Goal: Find specific page/section: Find specific page/section

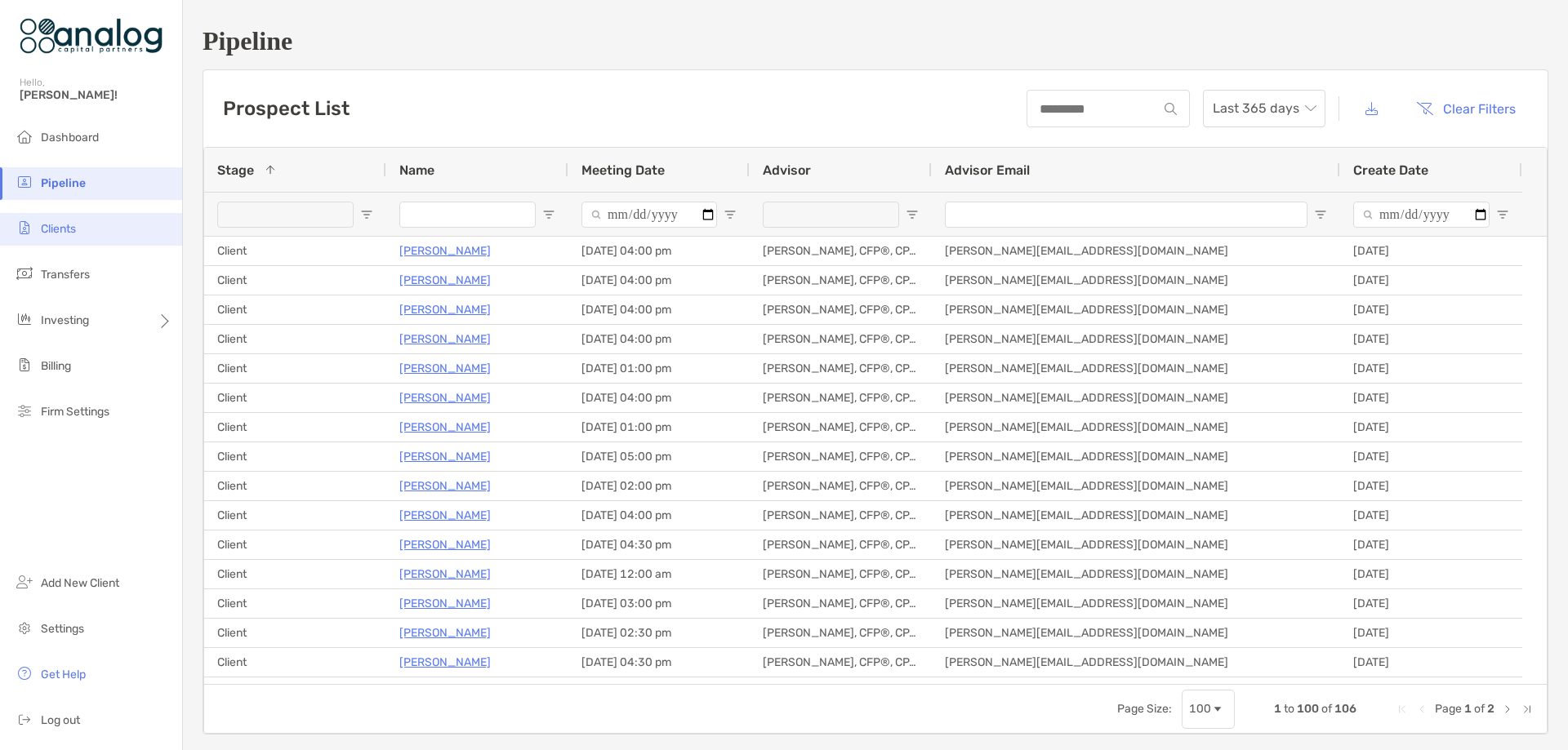
click at [51, 229] on span "Clients" at bounding box center [58, 229] width 35 height 14
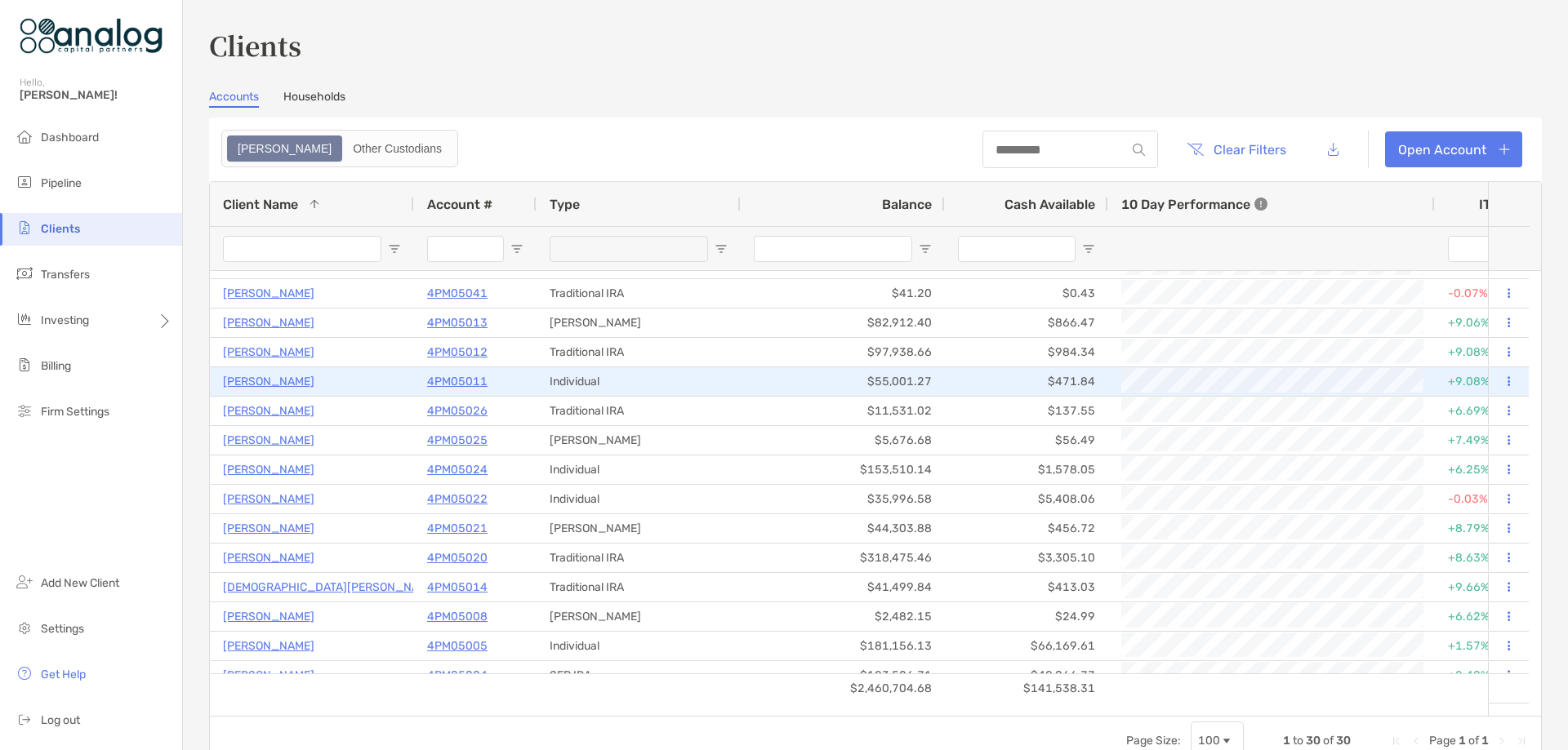
scroll to position [122, 0]
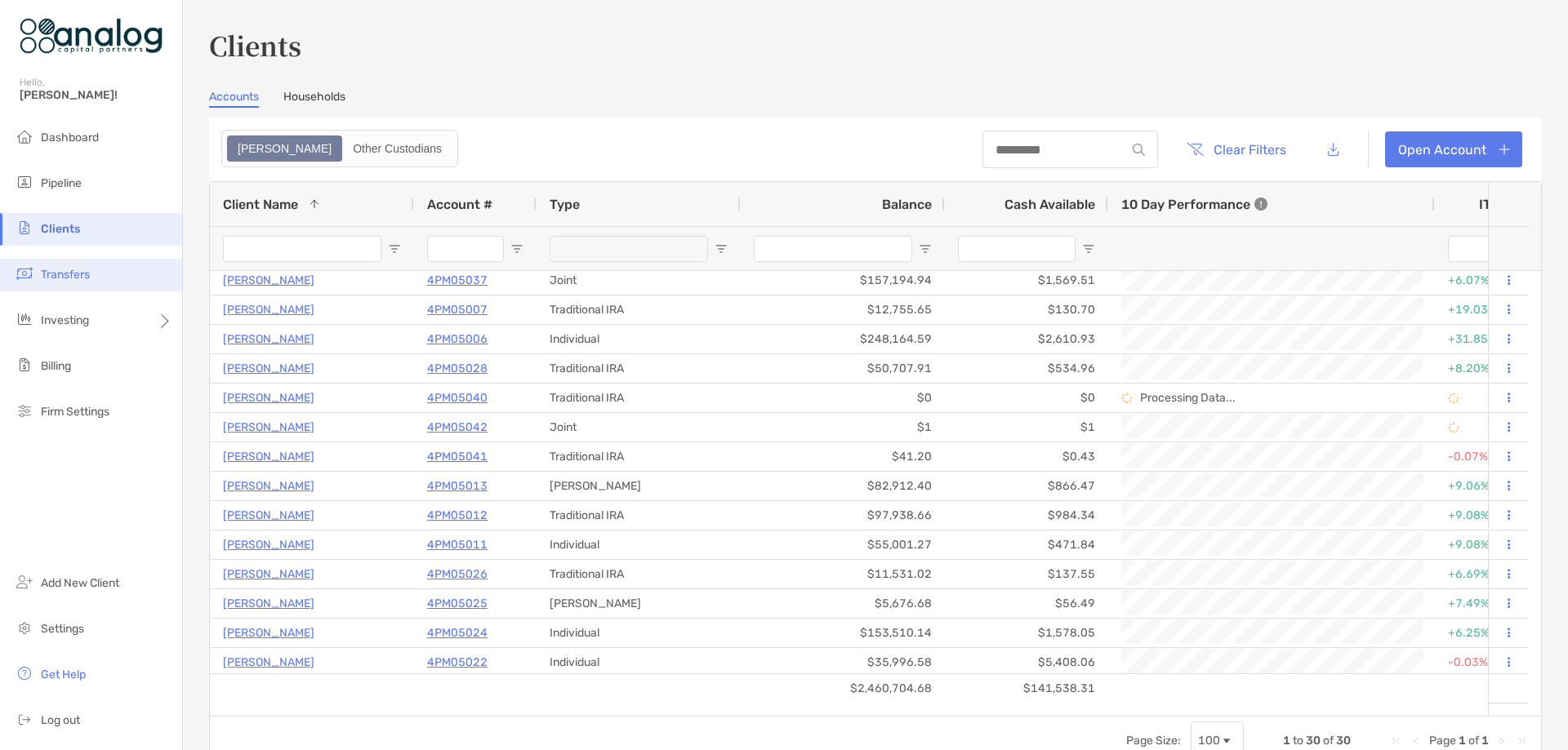
click at [85, 286] on li "Transfers" at bounding box center [91, 274] width 182 height 33
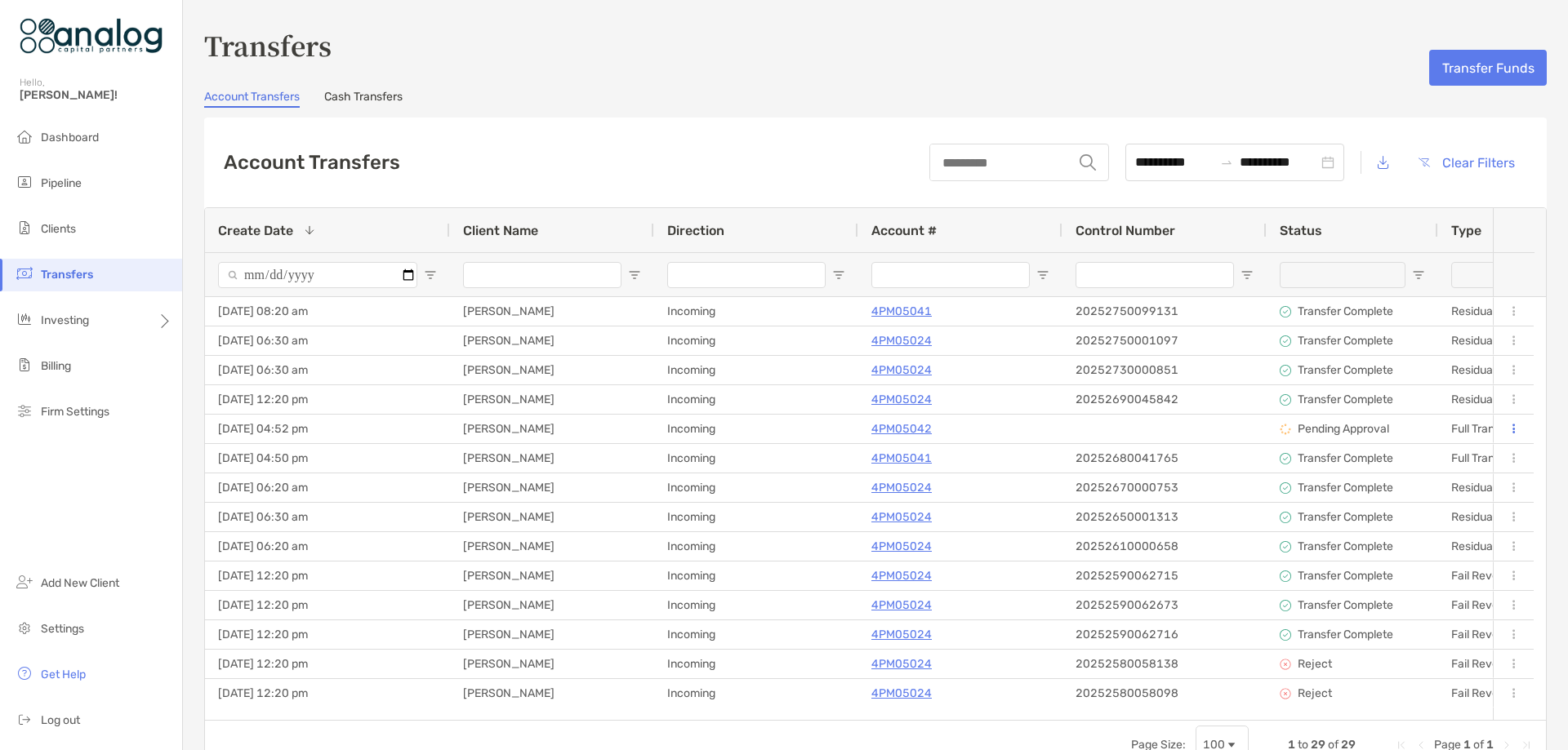
scroll to position [0, 141]
click at [76, 237] on li "Clients" at bounding box center [91, 229] width 182 height 33
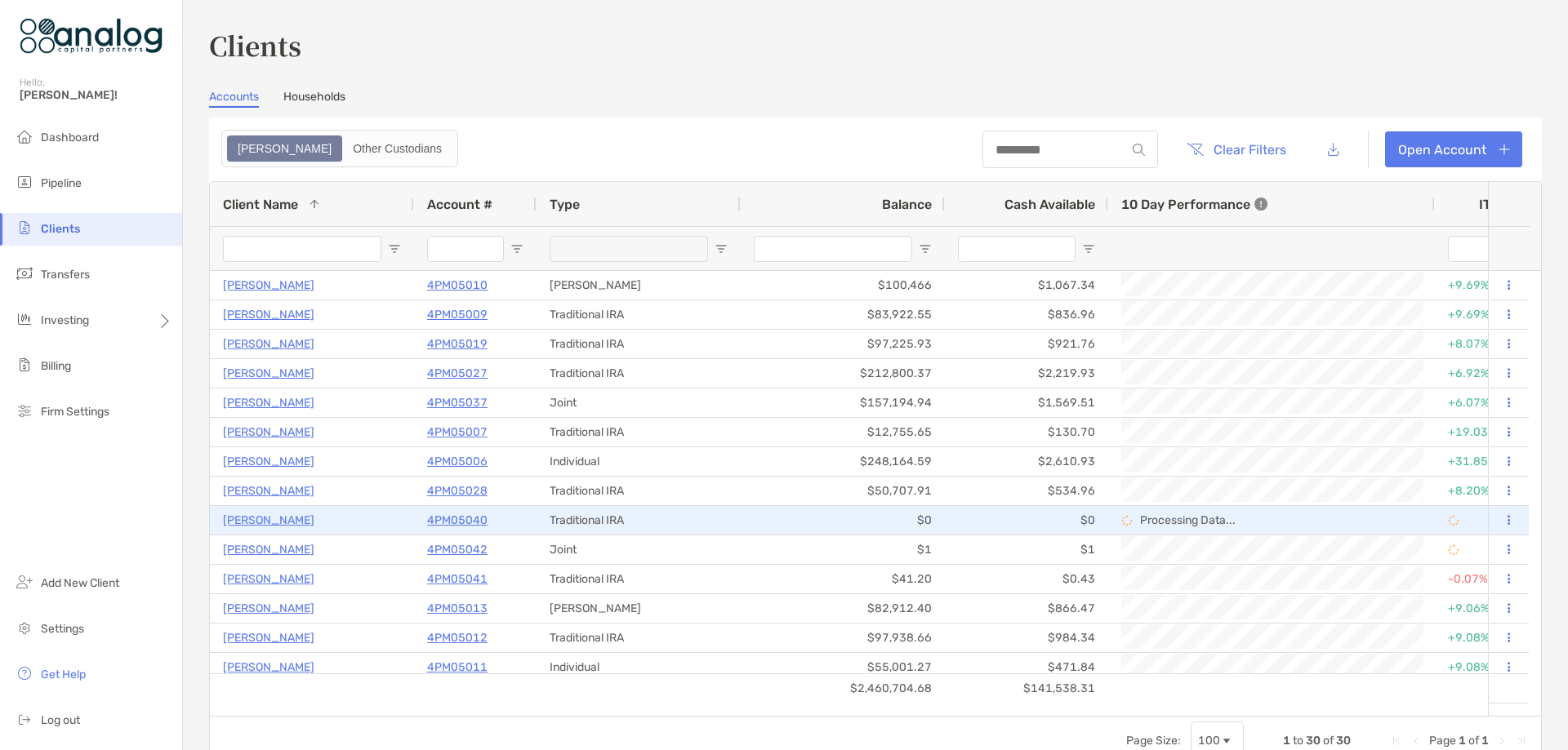
click at [291, 520] on p "[PERSON_NAME]" at bounding box center [268, 520] width 91 height 20
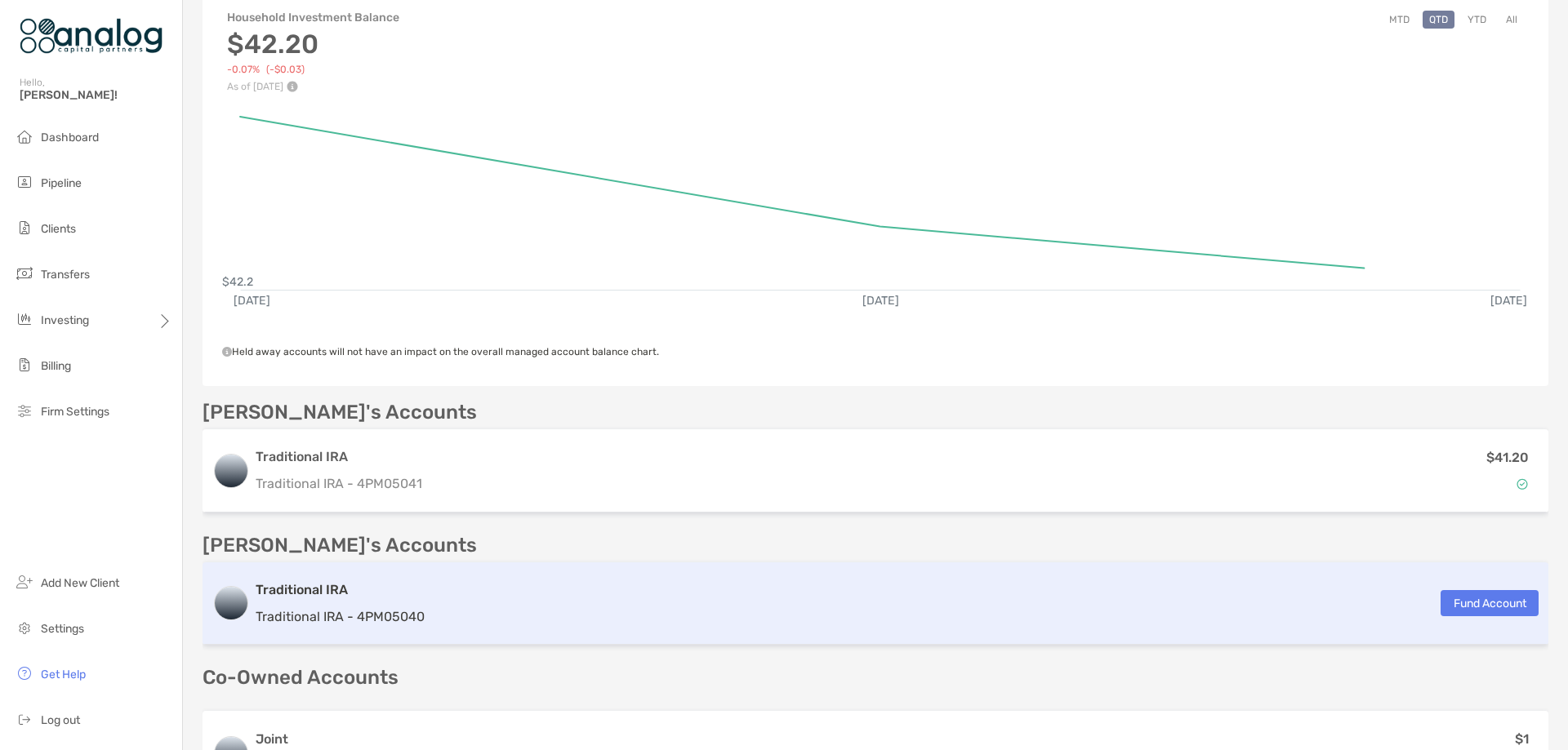
scroll to position [399, 0]
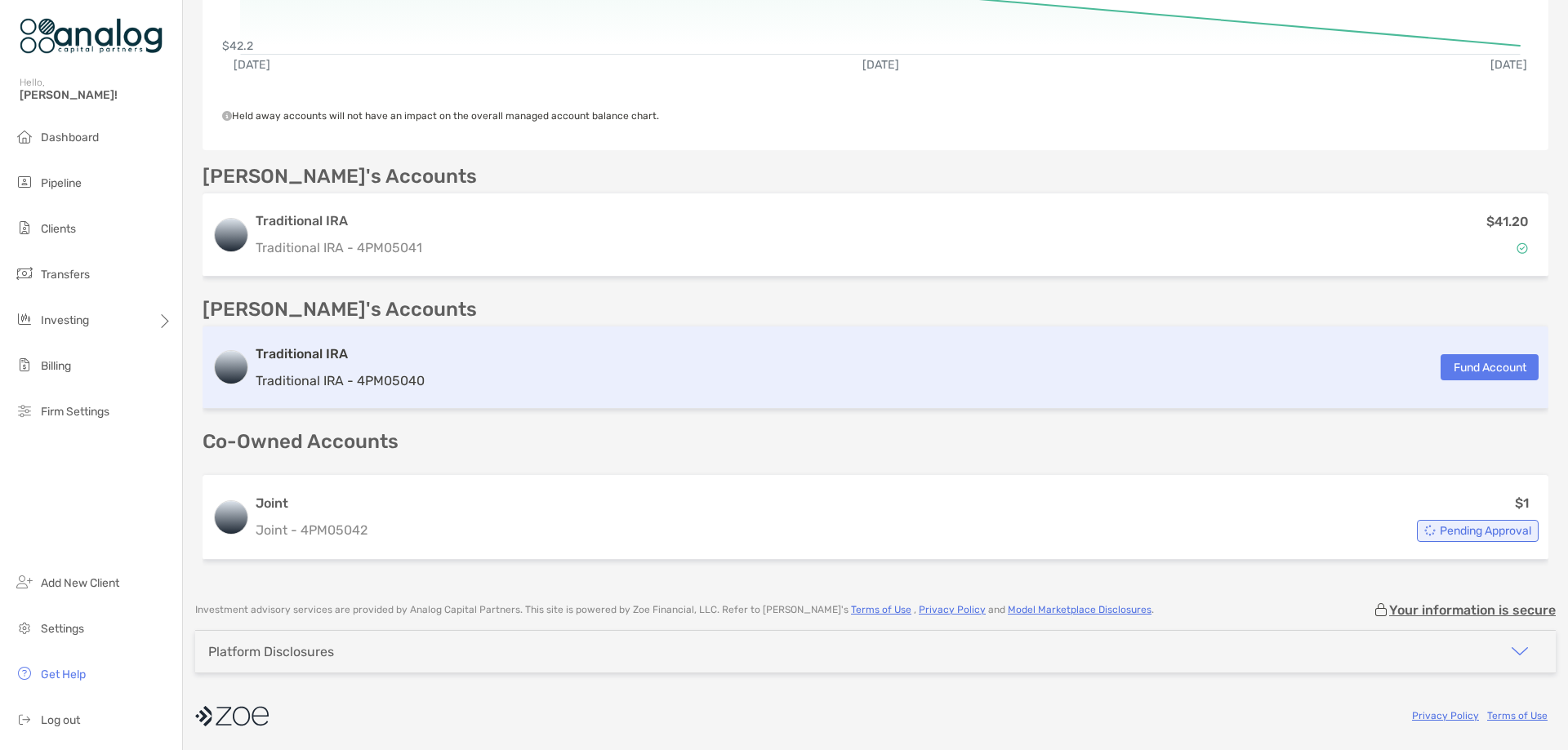
click at [347, 344] on h3 "Traditional IRA" at bounding box center [340, 354] width 169 height 19
